Goal: Check status: Check status

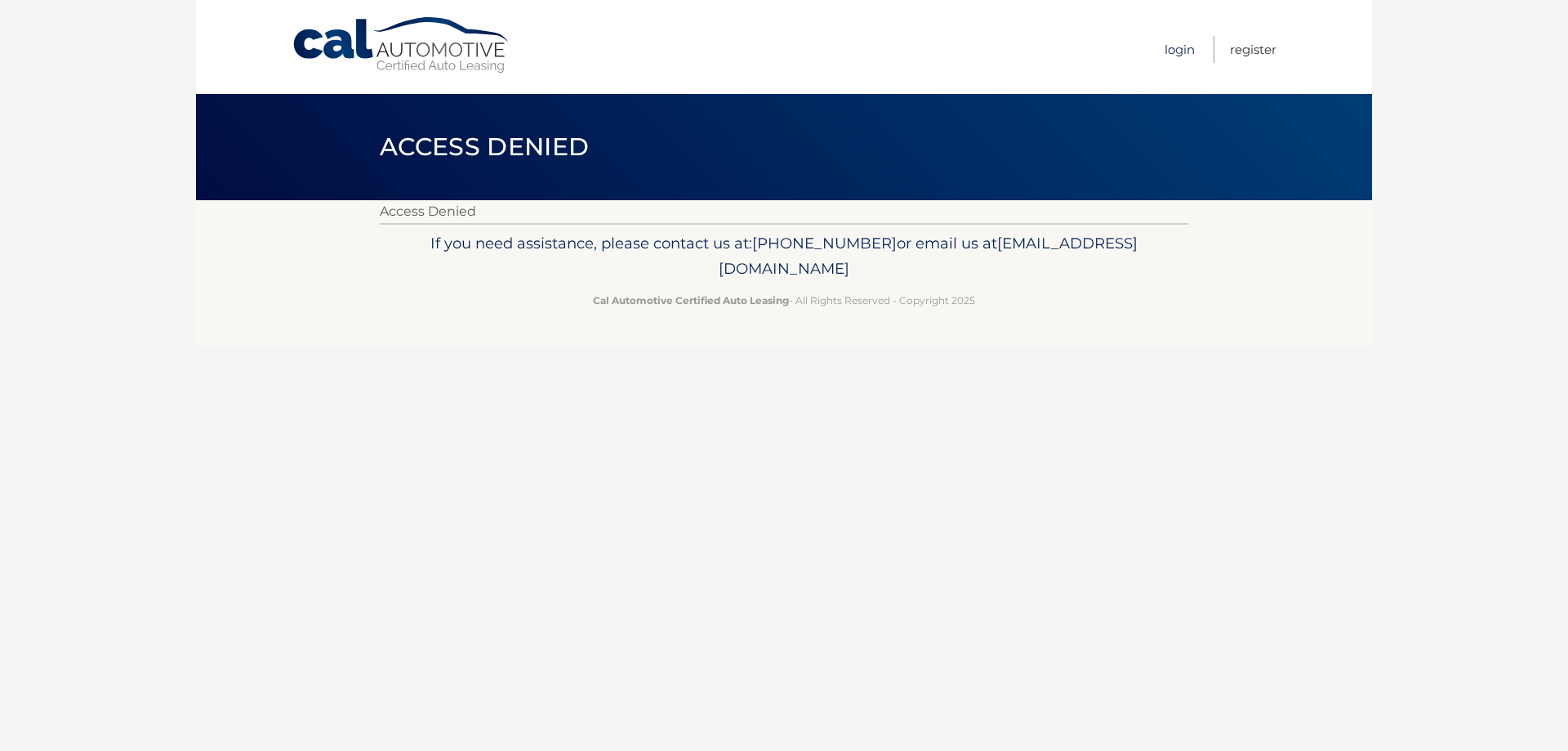
click at [1178, 51] on link "Login" at bounding box center [1180, 50] width 30 height 27
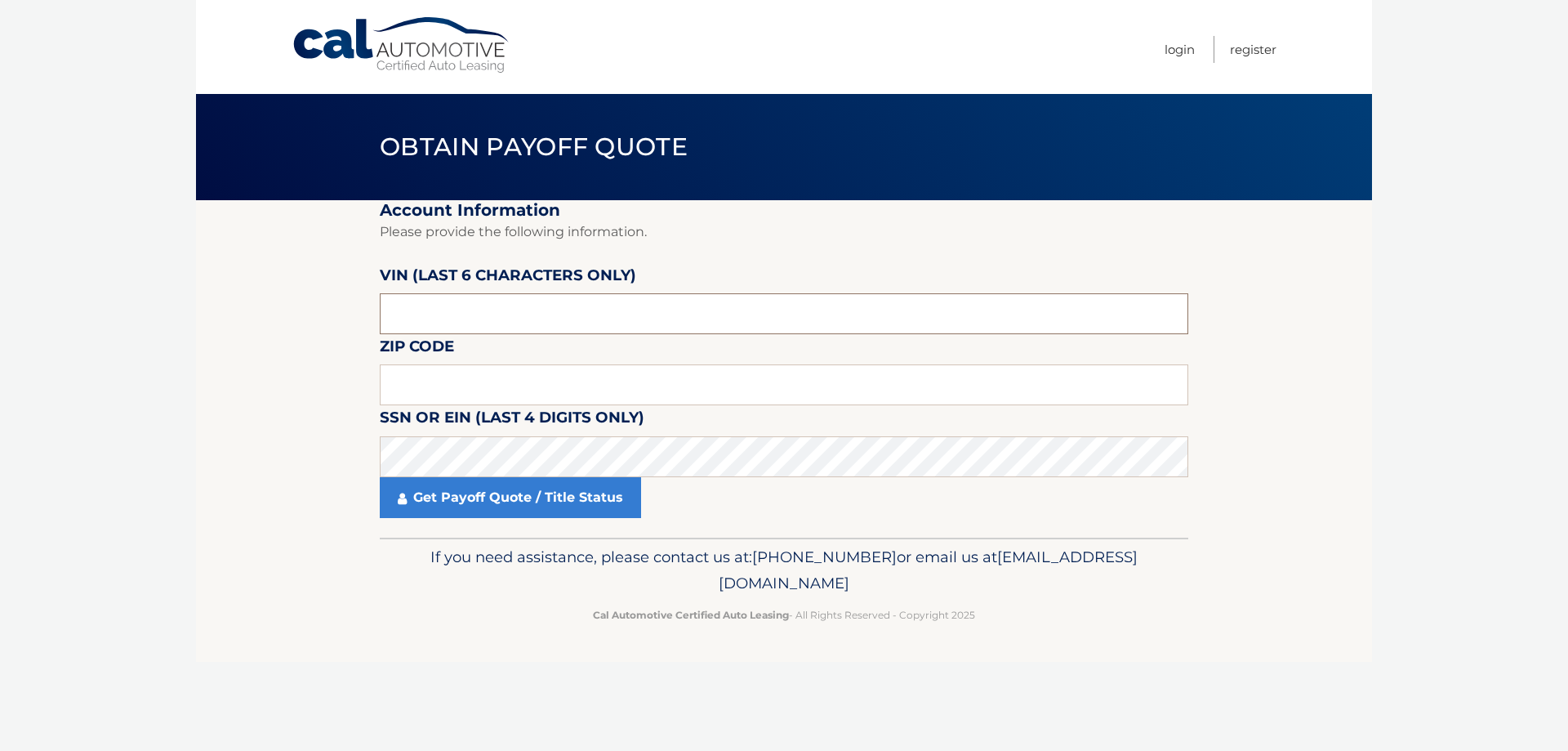
click at [523, 324] on input "text" at bounding box center [784, 313] width 808 height 41
type input "497507"
click at [516, 391] on input "text" at bounding box center [784, 385] width 808 height 41
type input "11701"
click at [512, 499] on link "Get Payoff Quote / Title Status" at bounding box center [510, 498] width 262 height 41
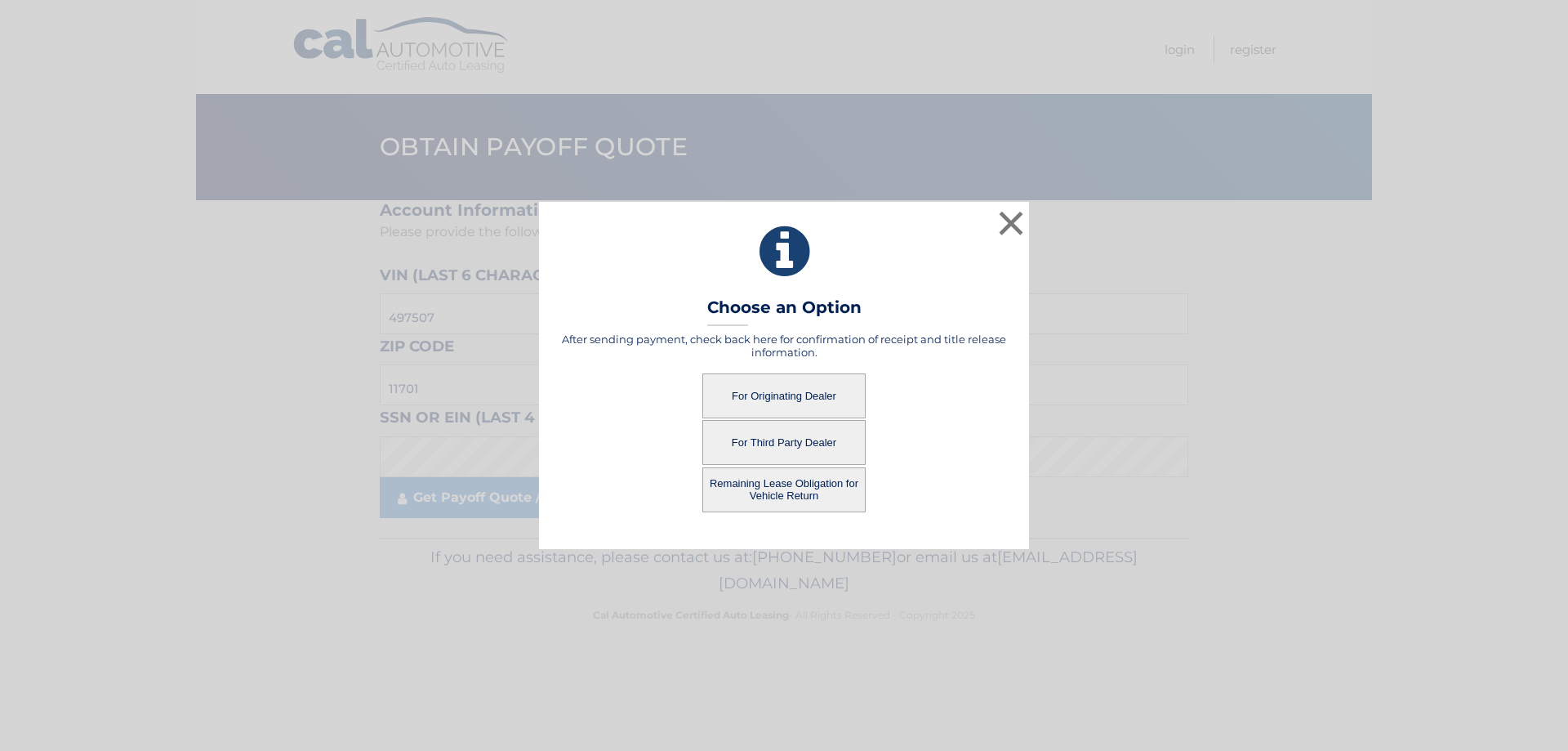
click at [762, 393] on button "For Originating Dealer" at bounding box center [784, 396] width 163 height 45
click at [790, 392] on button "For Originating Dealer" at bounding box center [784, 396] width 163 height 45
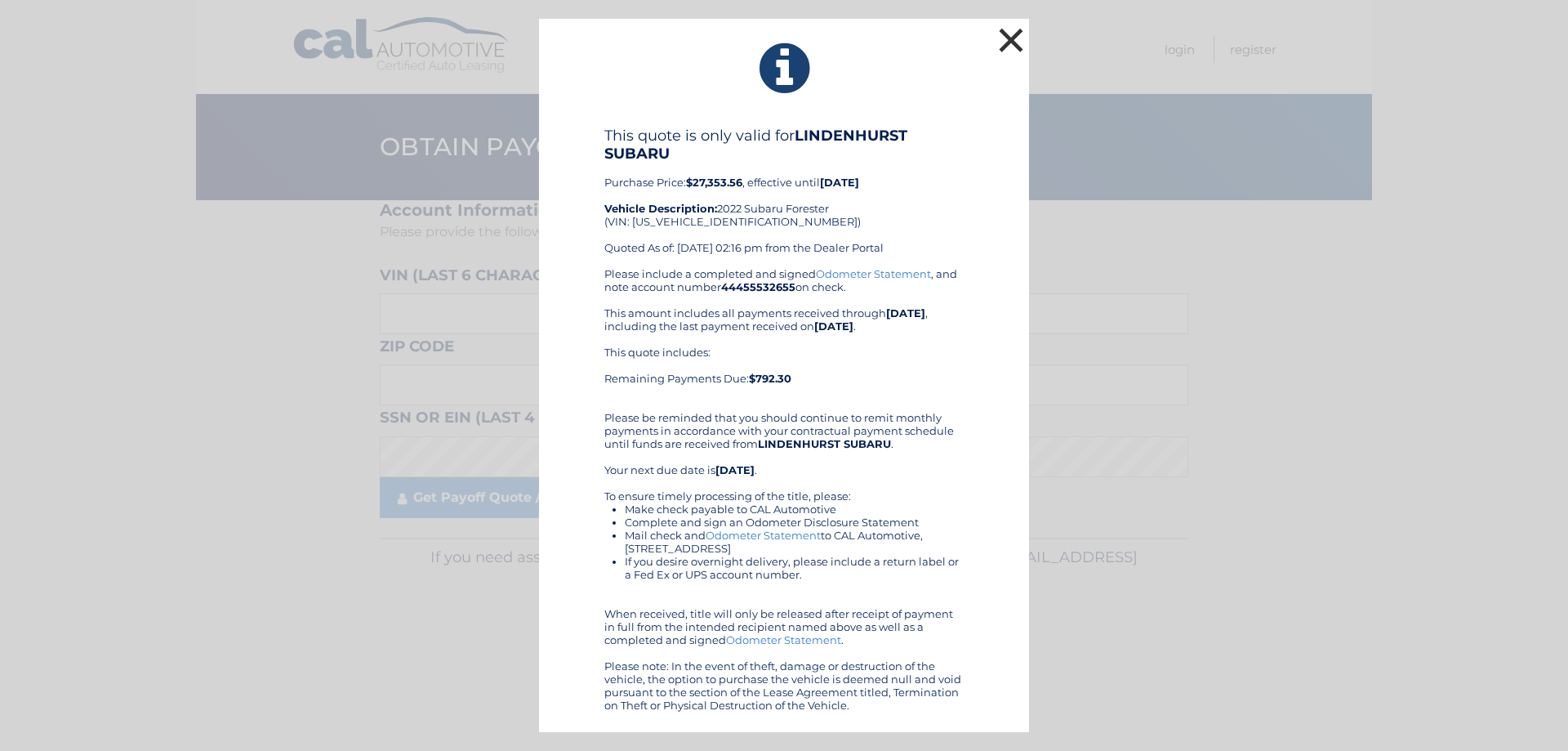
click at [1008, 36] on button "×" at bounding box center [1011, 40] width 33 height 33
